Goal: Information Seeking & Learning: Learn about a topic

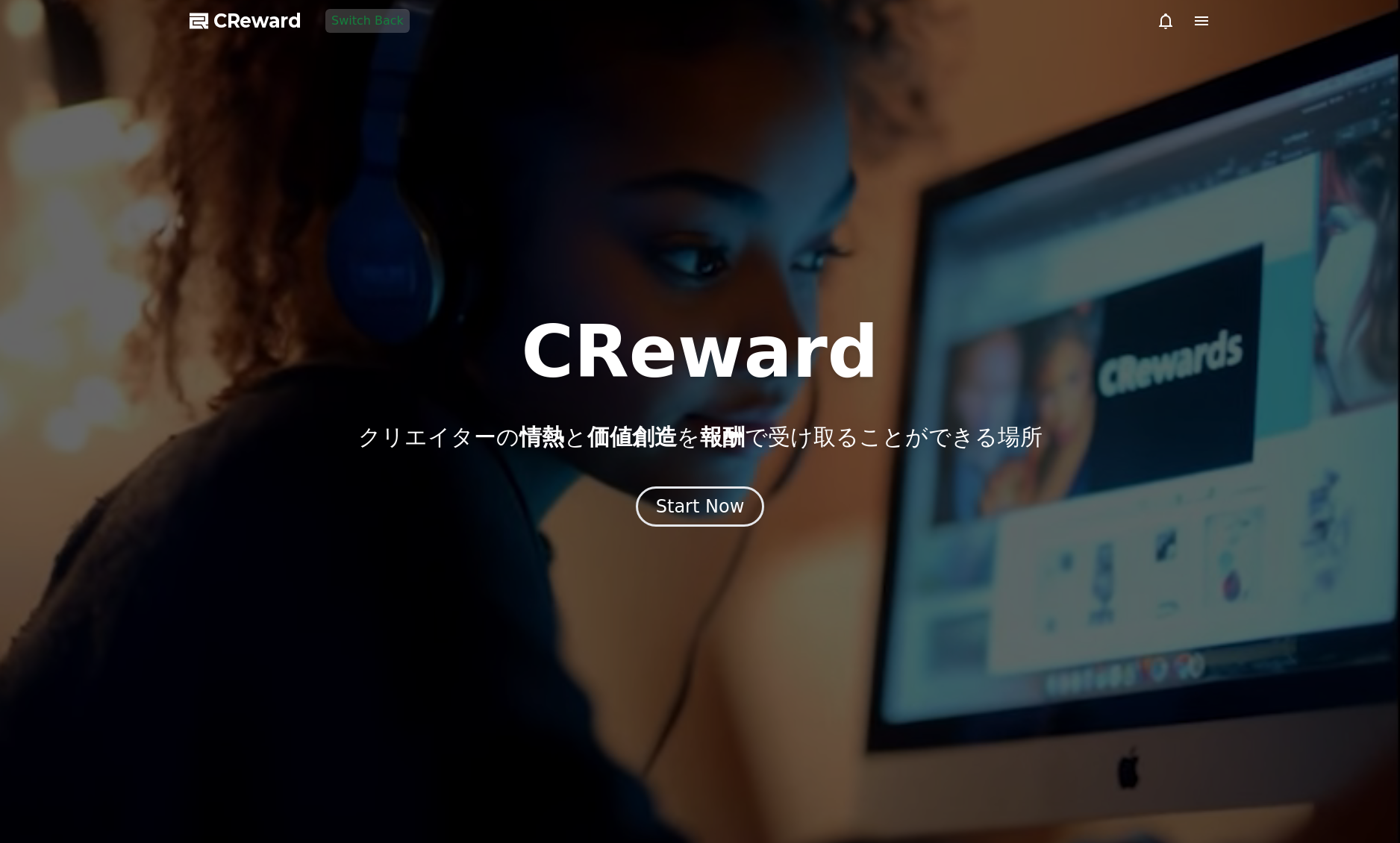
click at [647, 481] on div "CReward クリエイターの 情熱 と 価値創造 を 報酬 で受け取ることができる場所 Start Now" at bounding box center [700, 421] width 1400 height 210
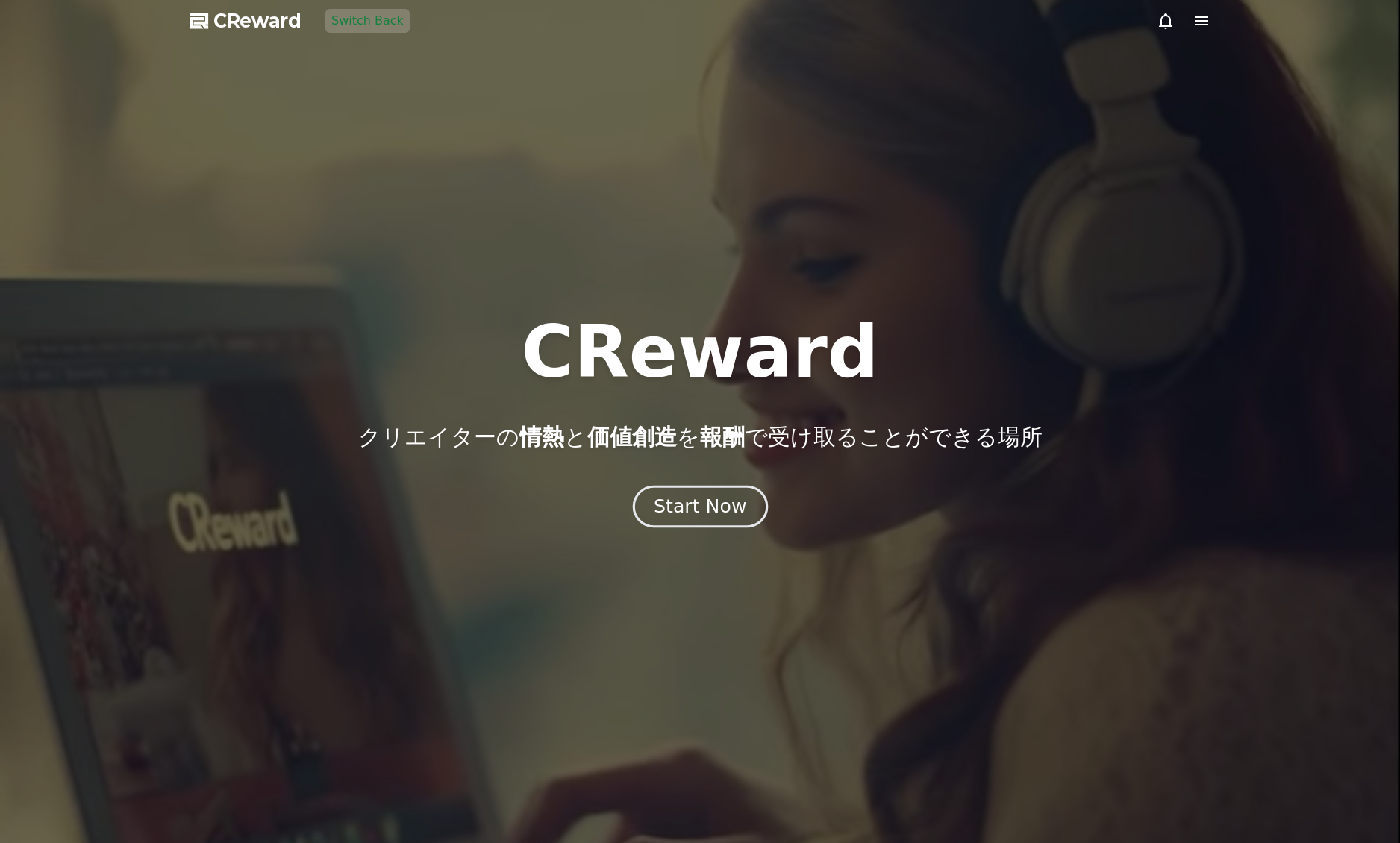
click at [654, 497] on button "Start Now" at bounding box center [699, 507] width 135 height 43
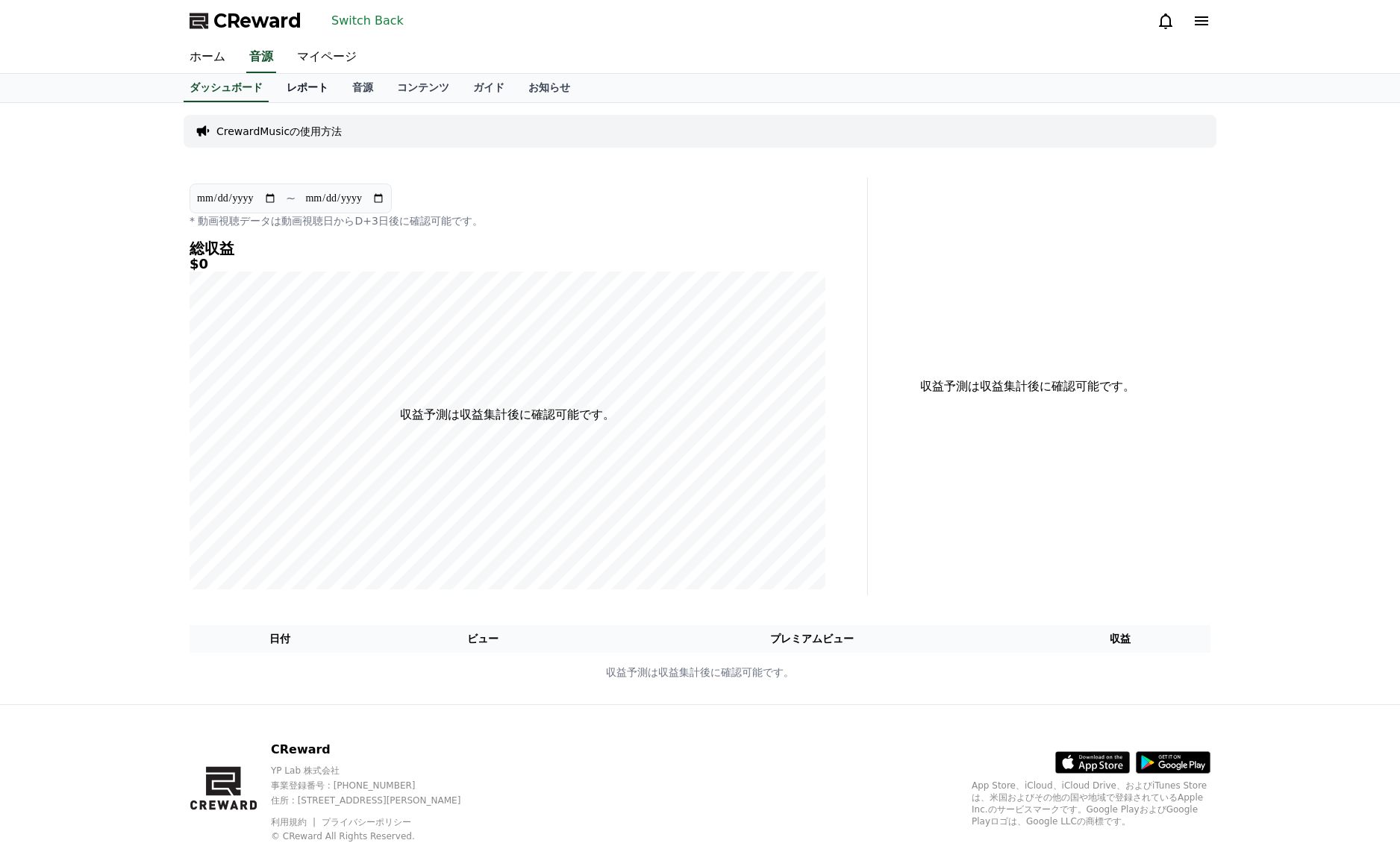
click at [298, 95] on link "レポート" at bounding box center [307, 88] width 66 height 29
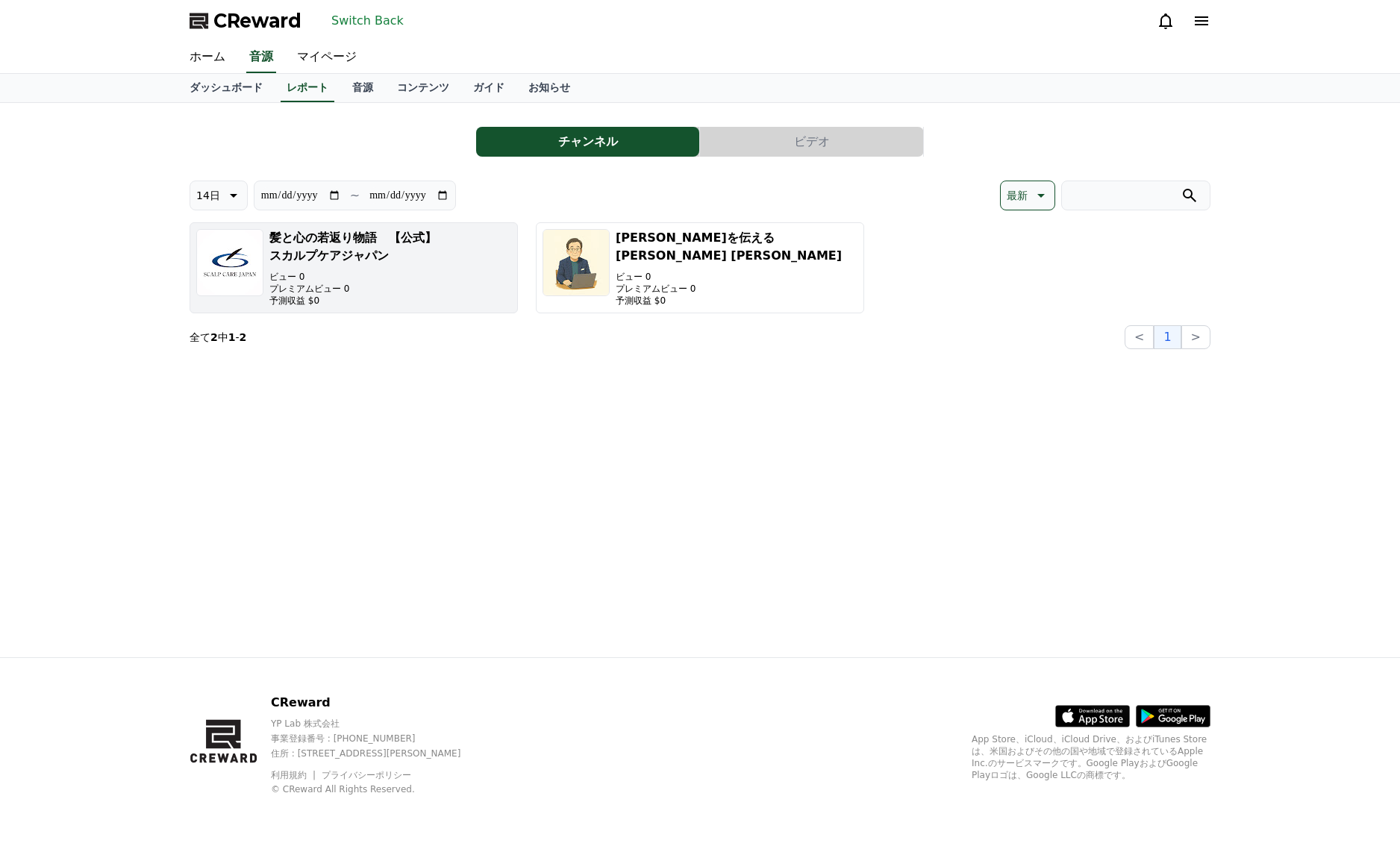
click at [361, 248] on h3 "髪と心の若返り物語　【公式】スカルプケアジャパン" at bounding box center [390, 246] width 242 height 35
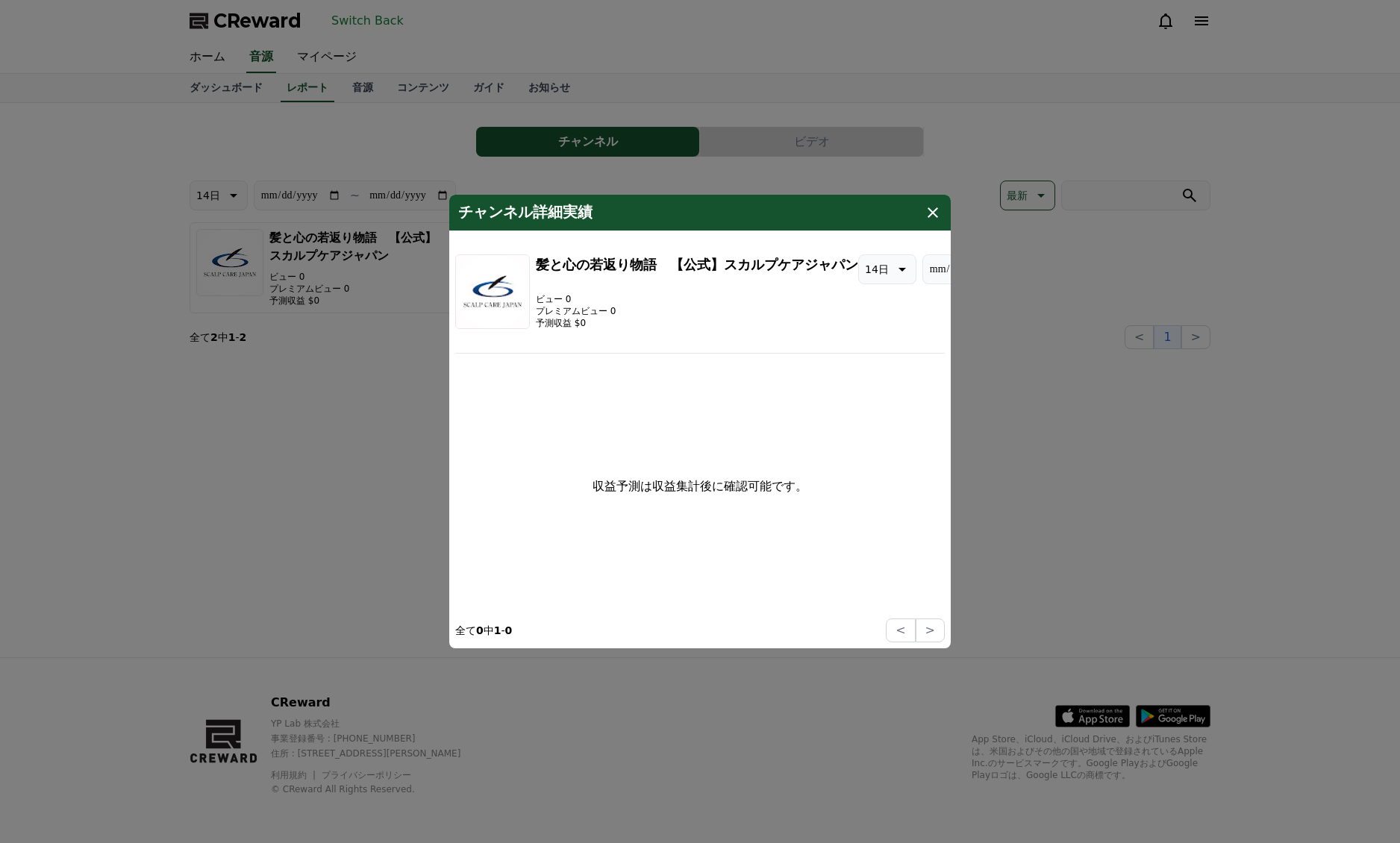
click at [485, 249] on section "**********" at bounding box center [700, 439] width 489 height 406
click at [500, 280] on img "modal" at bounding box center [493, 291] width 74 height 74
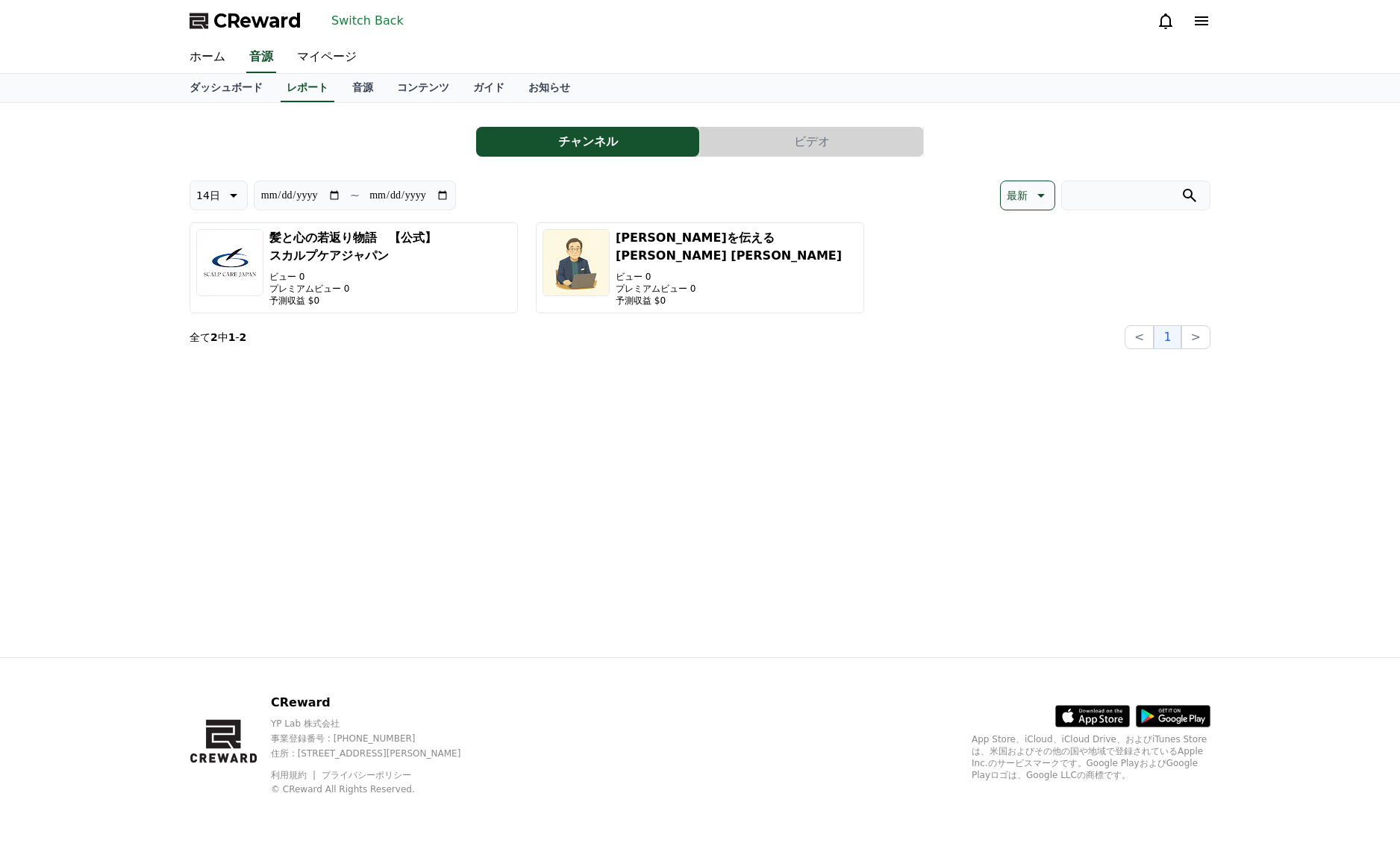
click at [371, 20] on button "Switch Back" at bounding box center [368, 20] width 84 height 24
